Goal: Task Accomplishment & Management: Manage account settings

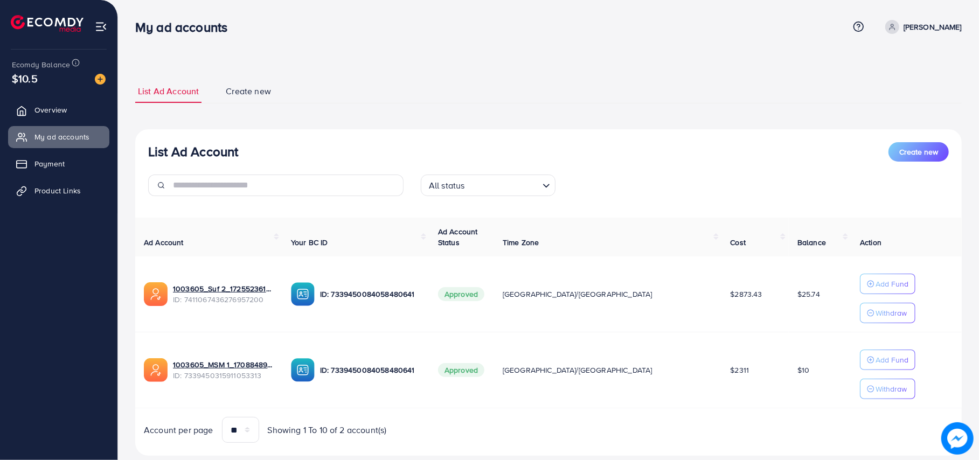
click at [951, 25] on p "[PERSON_NAME]" at bounding box center [932, 26] width 58 height 13
click at [873, 89] on icon at bounding box center [873, 88] width 9 height 9
